Goal: Task Accomplishment & Management: Manage account settings

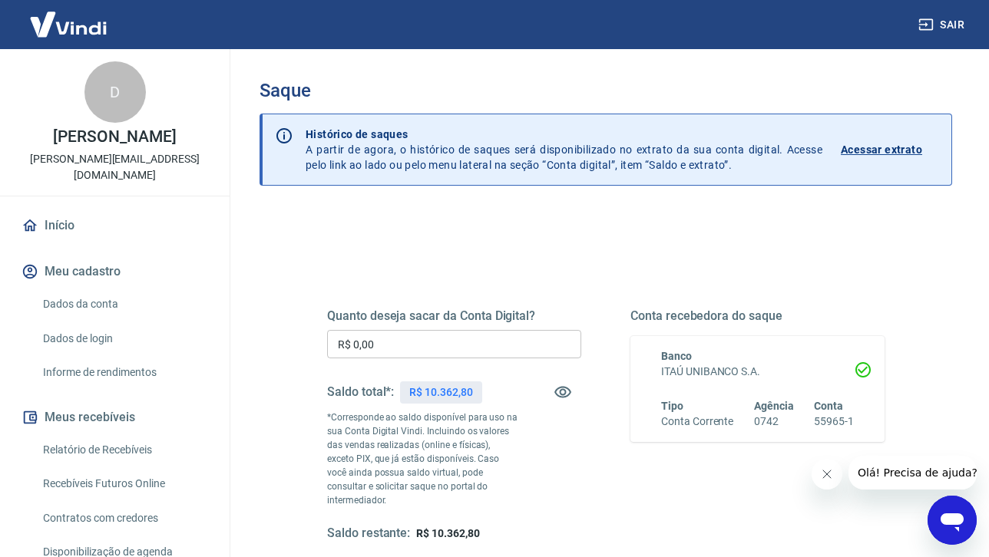
click at [419, 346] on input "R$ 0,00" at bounding box center [454, 344] width 254 height 28
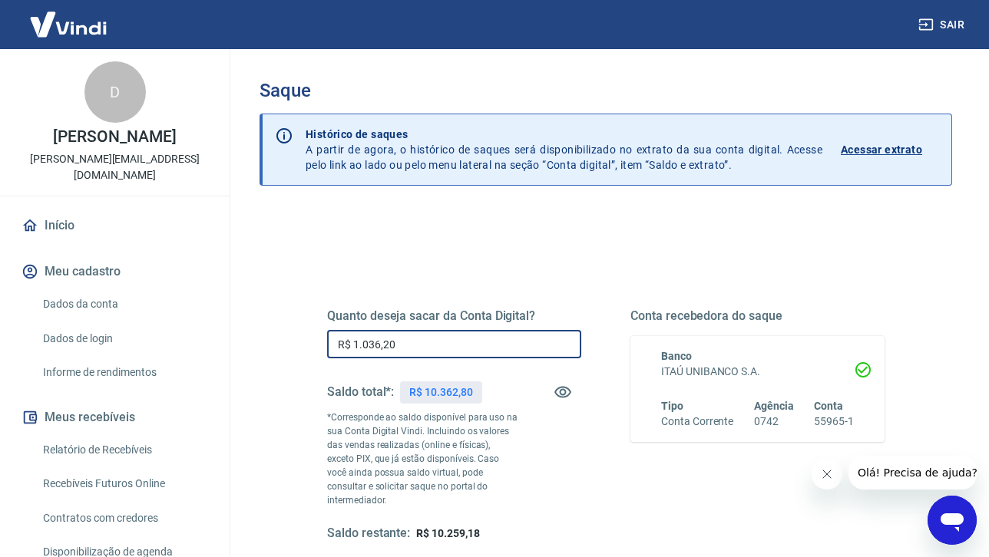
type input "R$ 10.362,00"
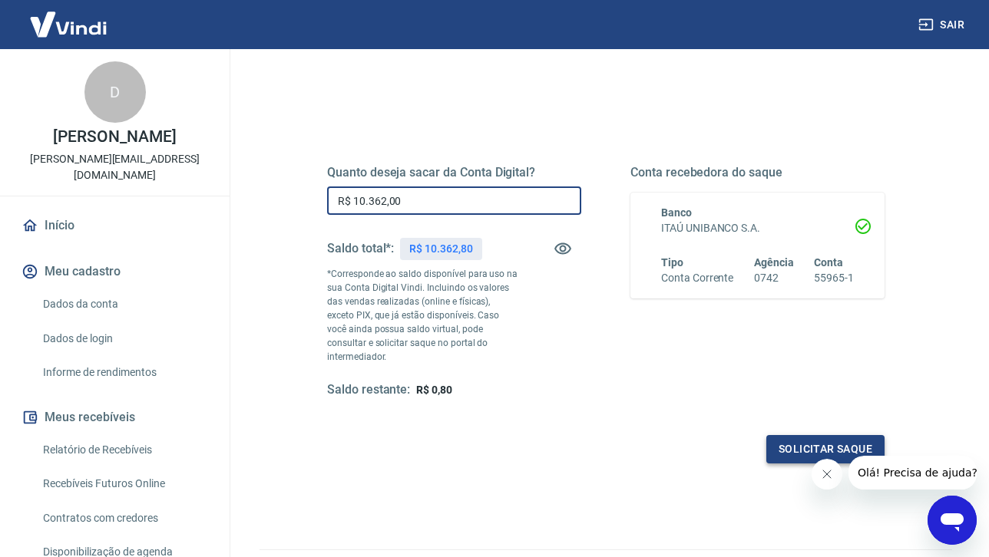
click at [824, 438] on button "Solicitar saque" at bounding box center [825, 449] width 118 height 28
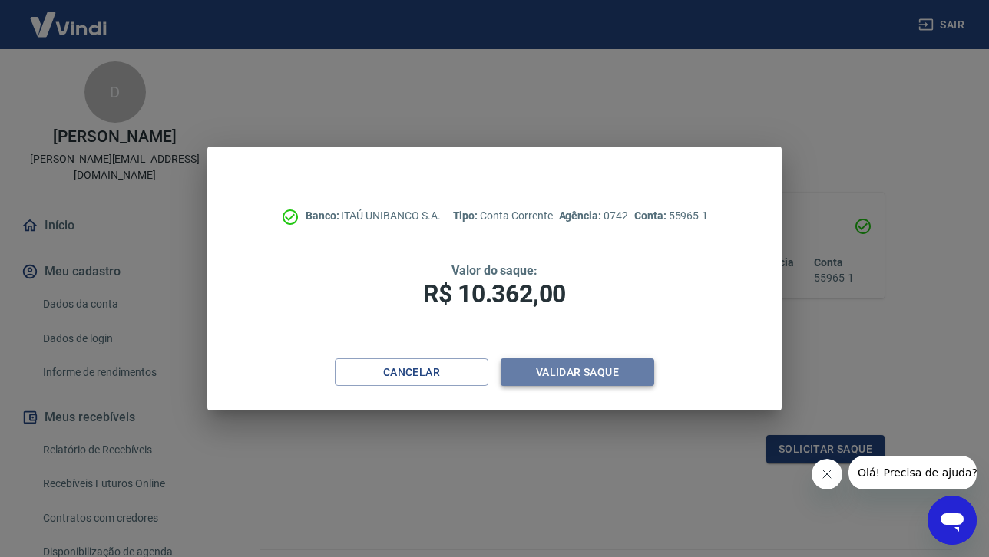
click at [576, 378] on button "Validar saque" at bounding box center [578, 373] width 154 height 28
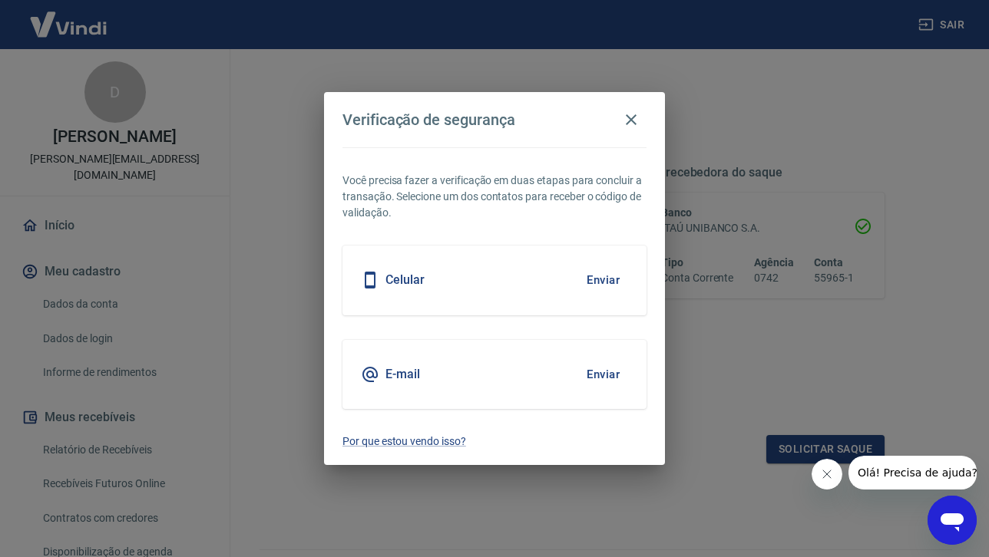
click at [602, 277] on button "Enviar" at bounding box center [603, 280] width 50 height 32
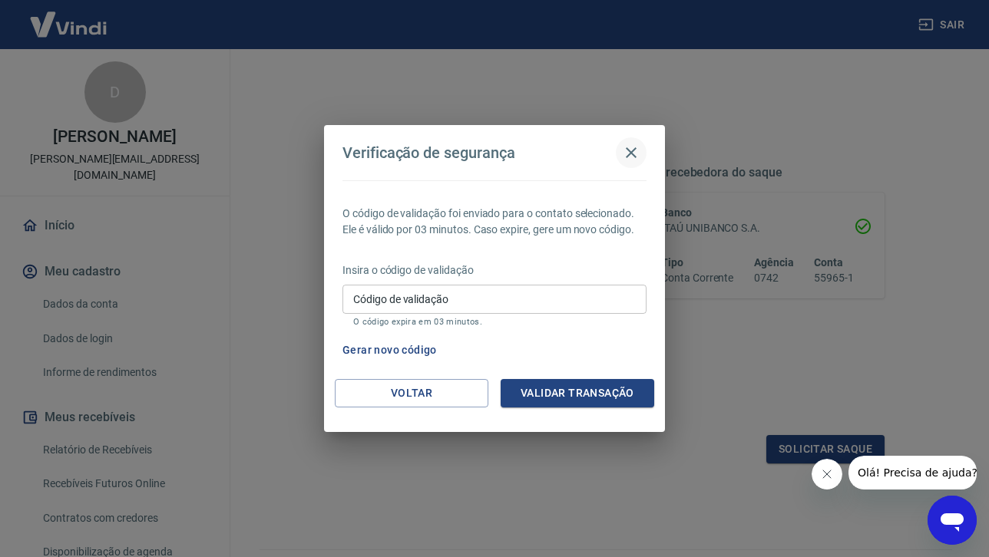
click at [628, 154] on icon "button" at bounding box center [631, 153] width 18 height 18
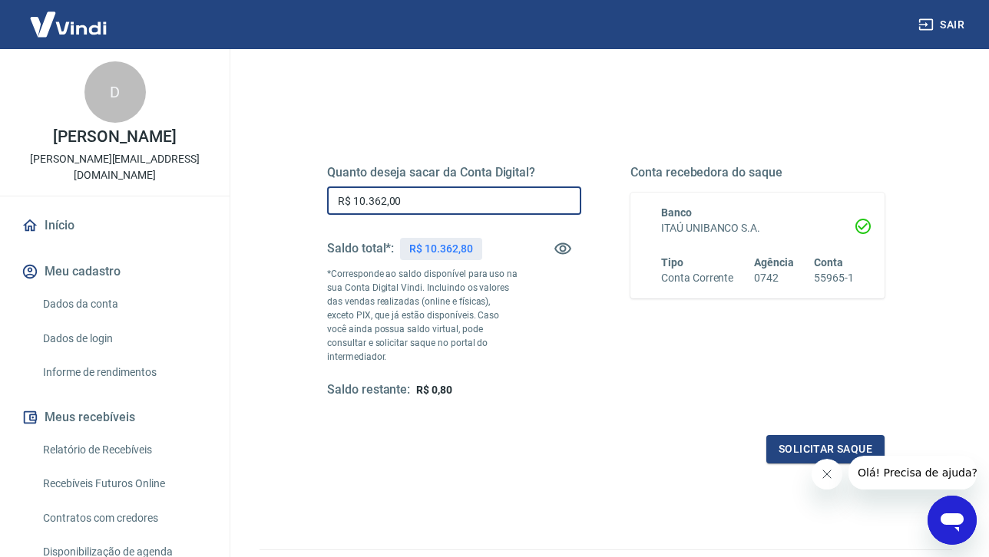
click at [506, 207] on input "R$ 10.362,00" at bounding box center [454, 201] width 254 height 28
click at [831, 435] on button "Solicitar saque" at bounding box center [825, 449] width 118 height 28
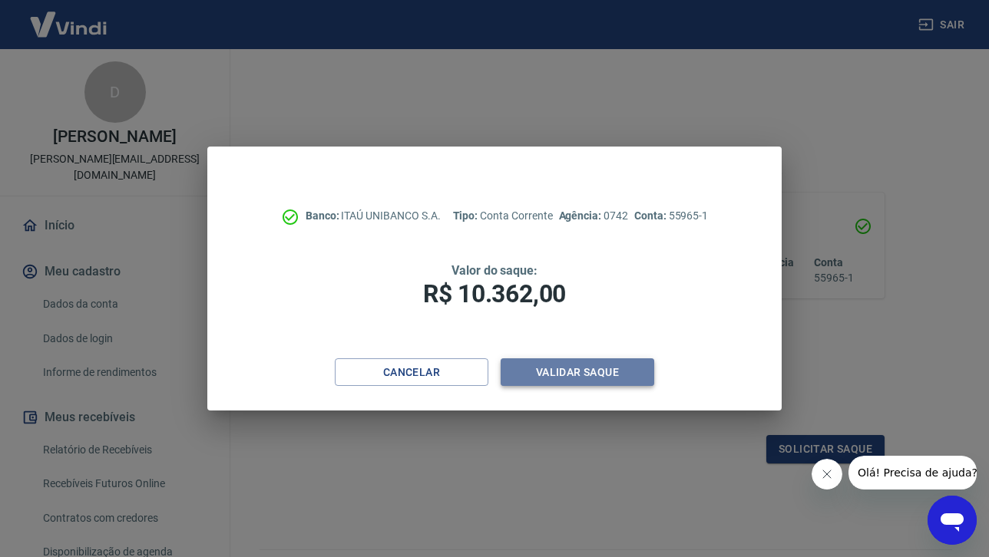
click at [546, 370] on button "Validar saque" at bounding box center [578, 373] width 154 height 28
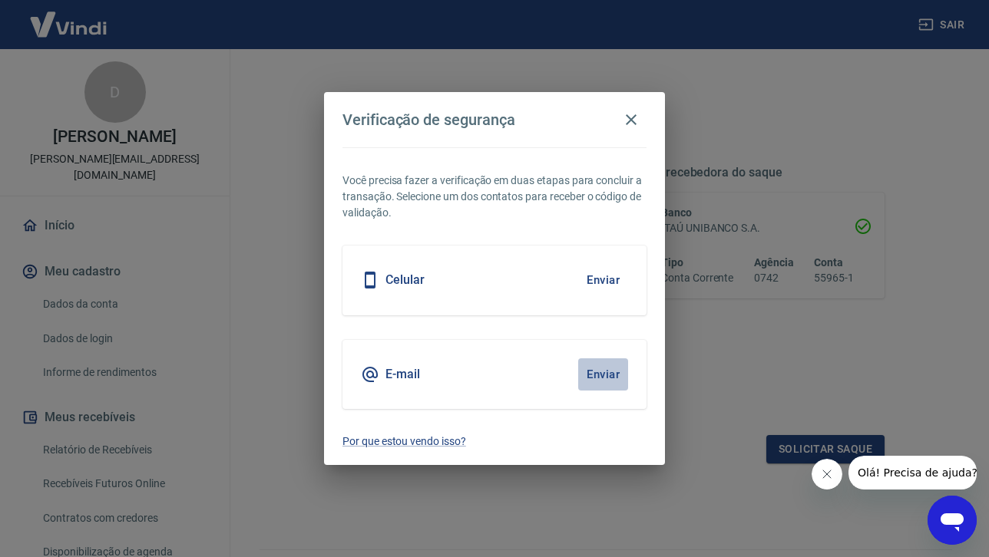
click at [600, 374] on button "Enviar" at bounding box center [603, 375] width 50 height 32
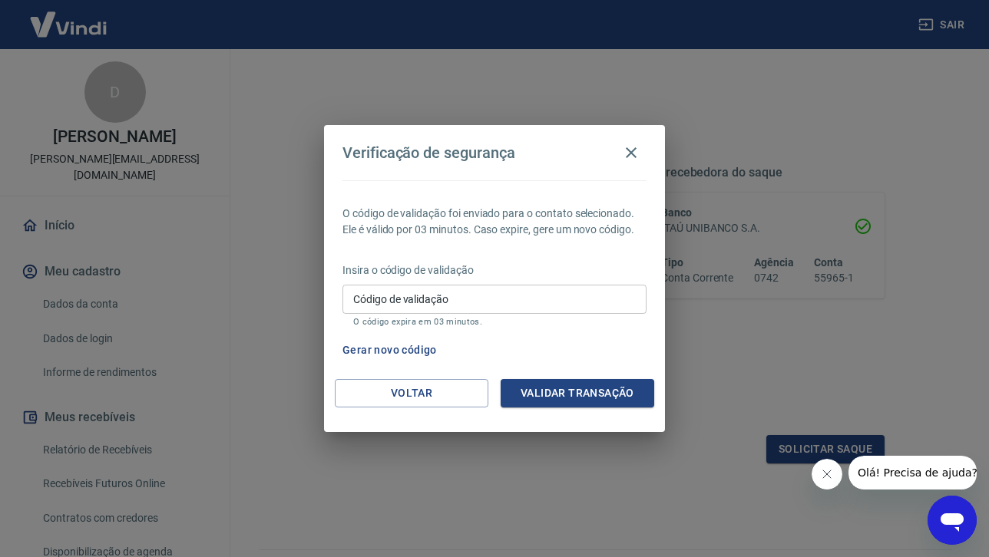
click at [438, 306] on input "Código de validação" at bounding box center [494, 299] width 304 height 28
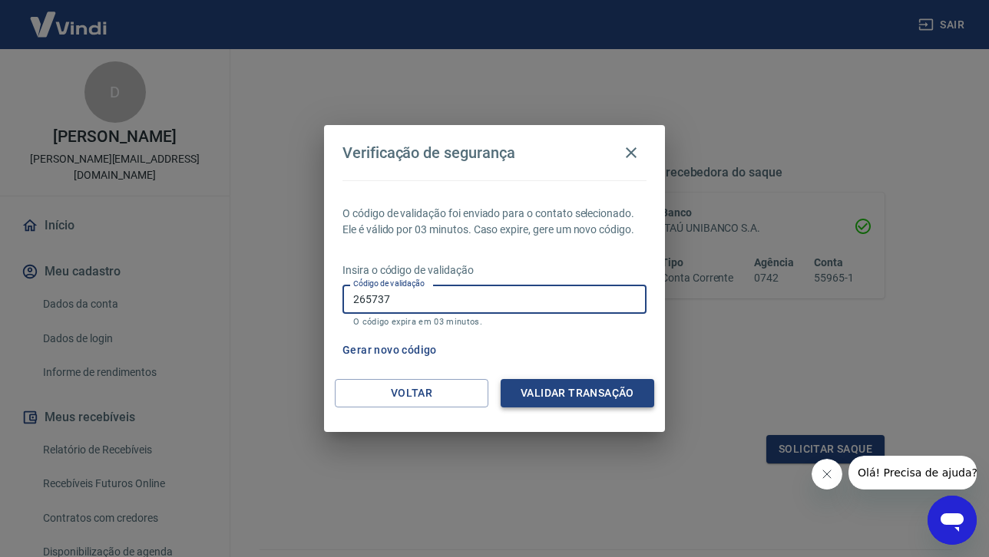
type input "265737"
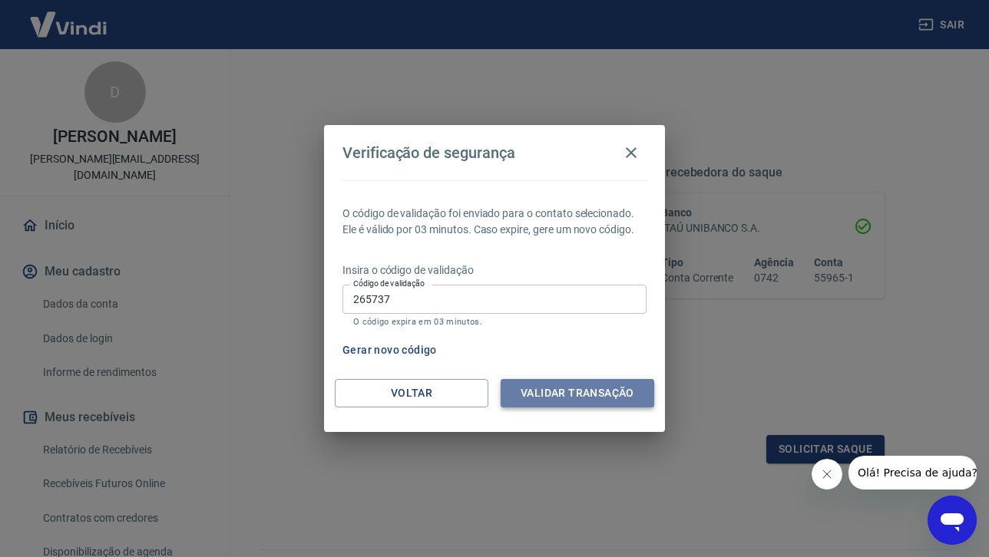
click at [554, 388] on button "Validar transação" at bounding box center [578, 393] width 154 height 28
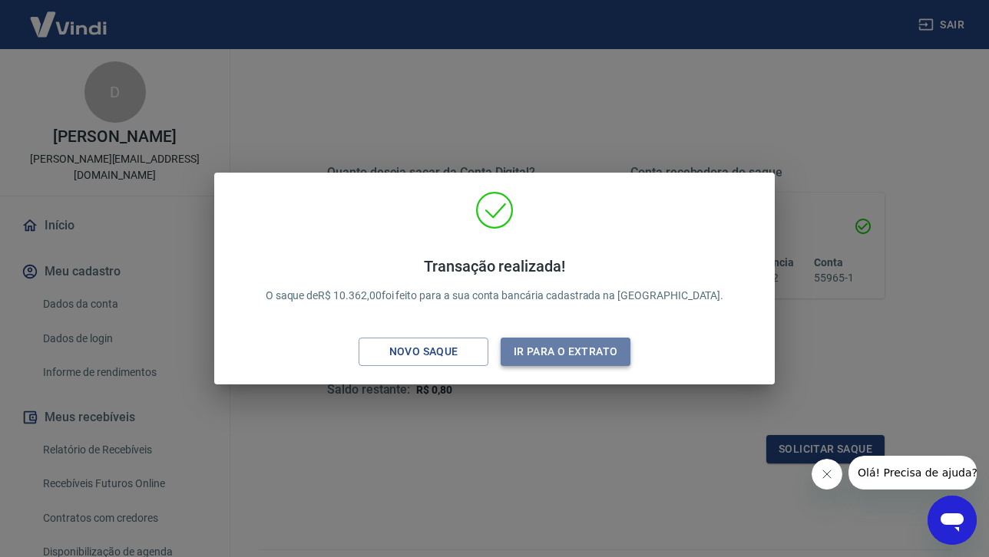
click at [568, 352] on button "Ir para o extrato" at bounding box center [566, 352] width 130 height 28
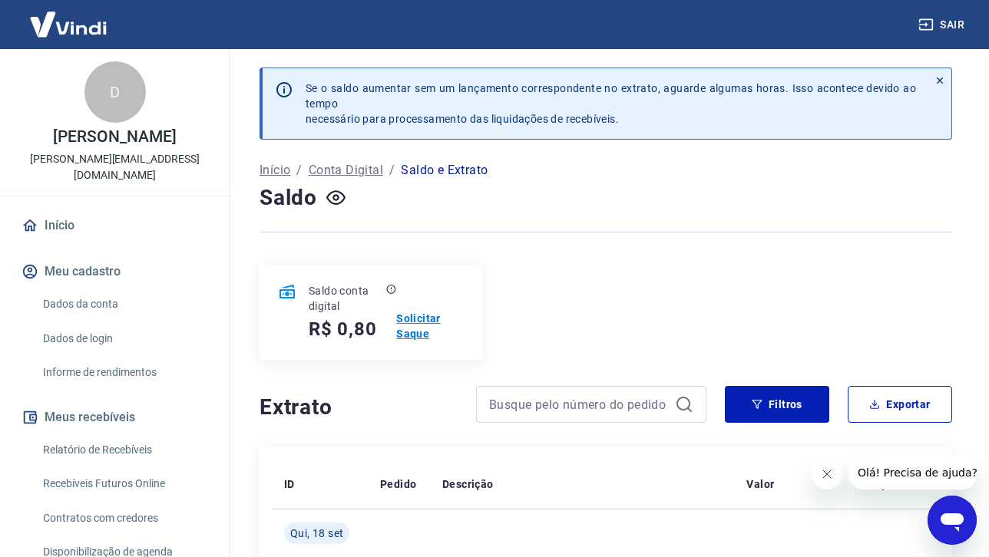
scroll to position [1, 0]
